Goal: Navigation & Orientation: Go to known website

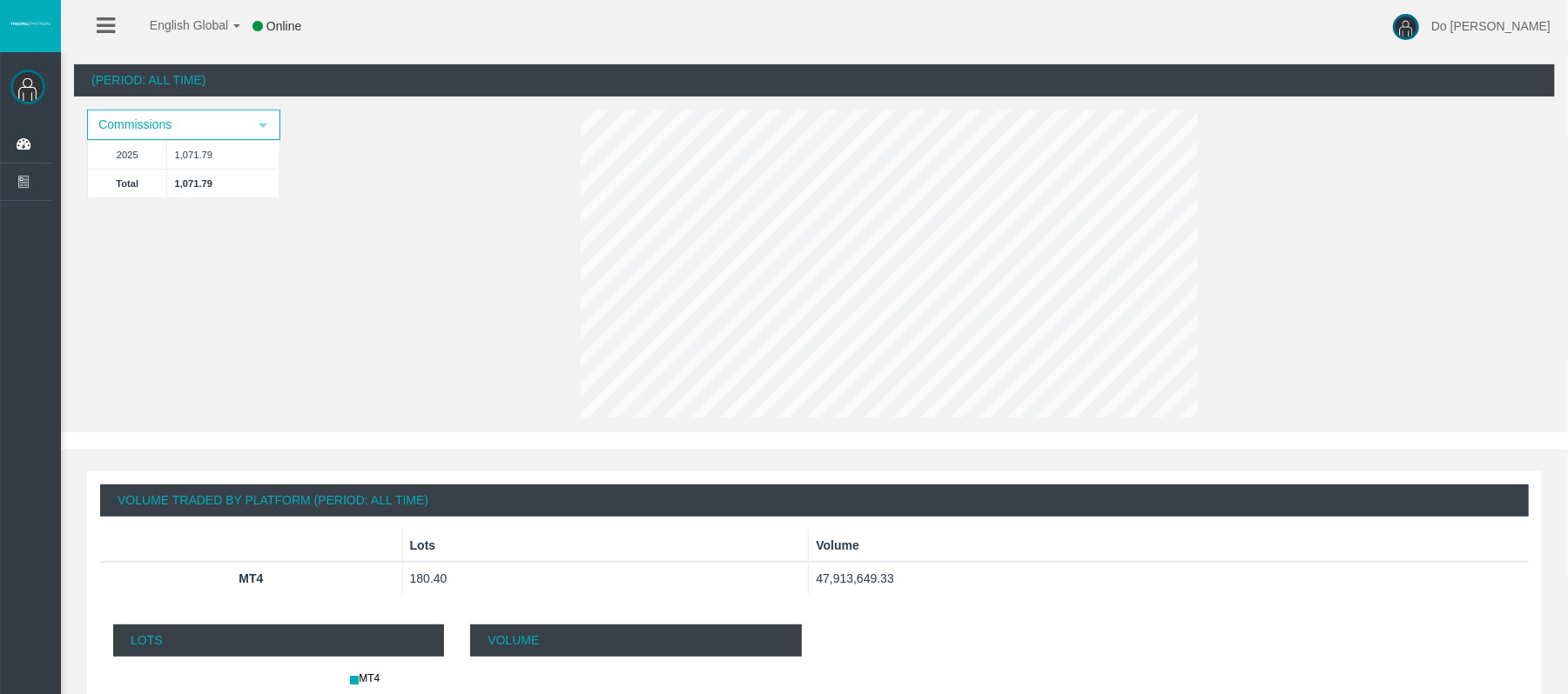
scroll to position [464, 0]
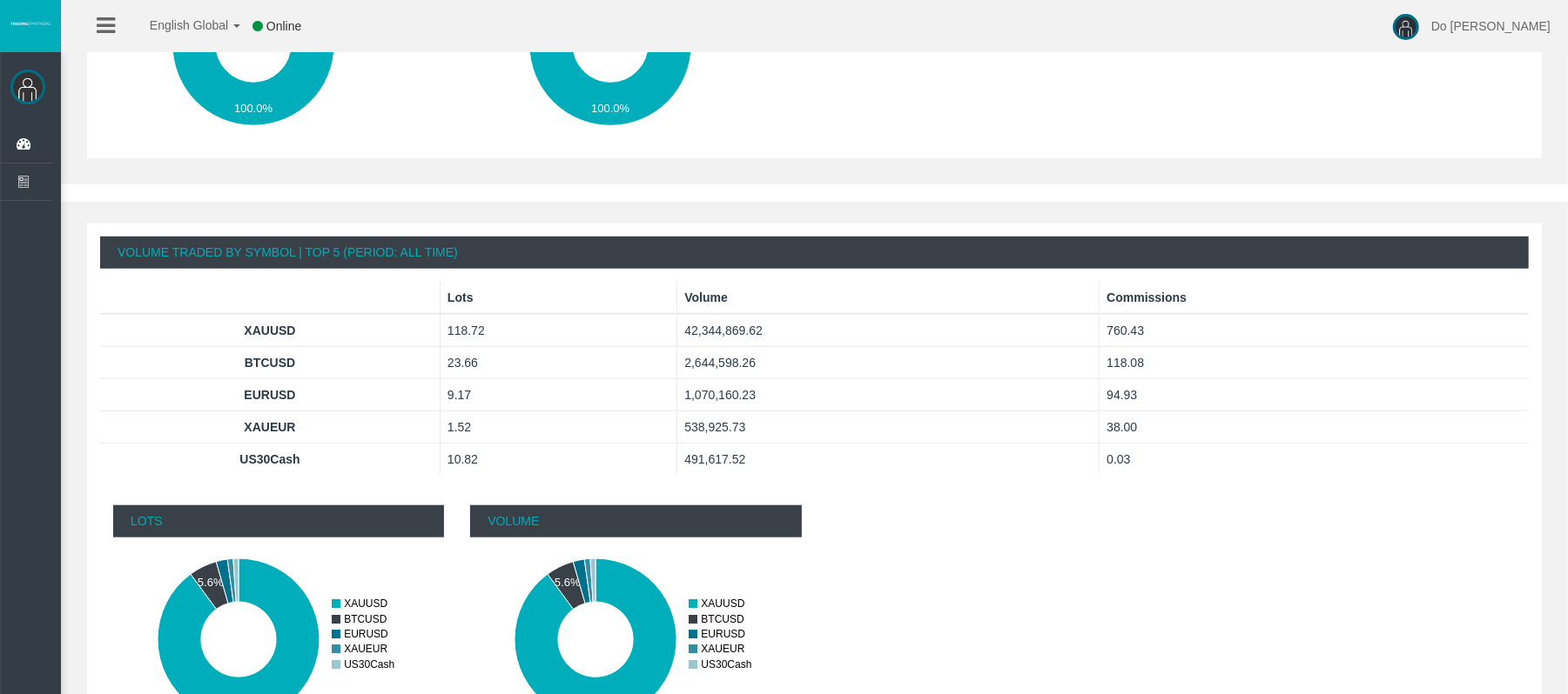
scroll to position [1105, 0]
